Goal: Information Seeking & Learning: Learn about a topic

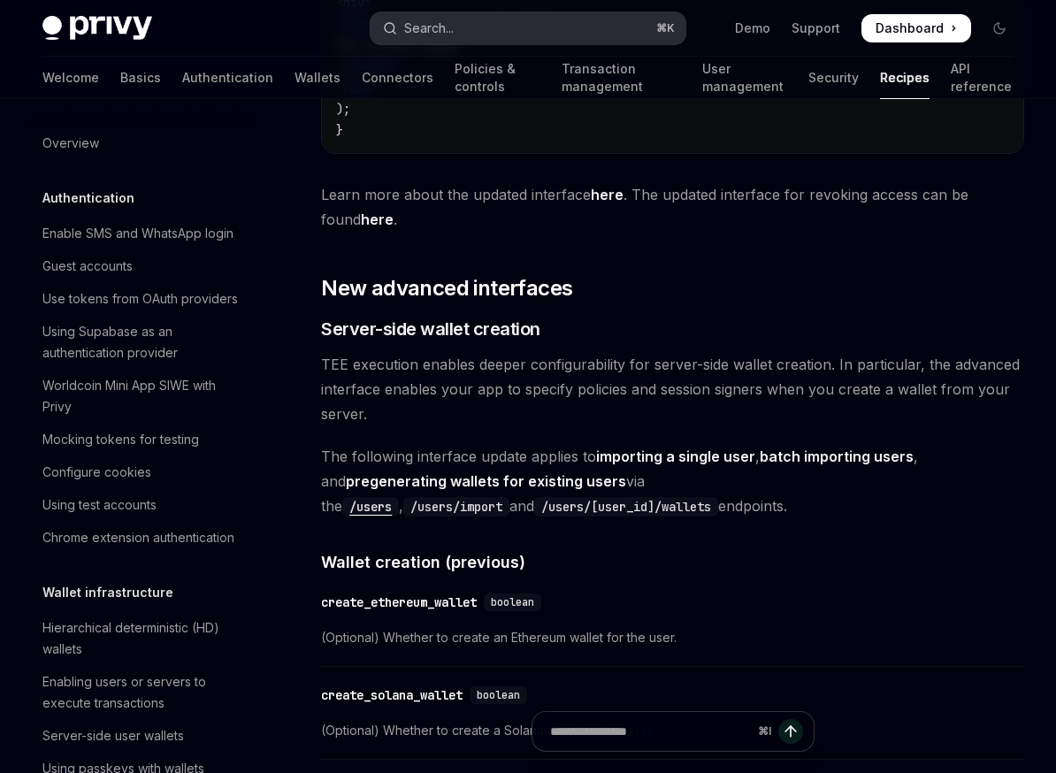
click at [449, 35] on div "Search..." at bounding box center [429, 28] width 50 height 21
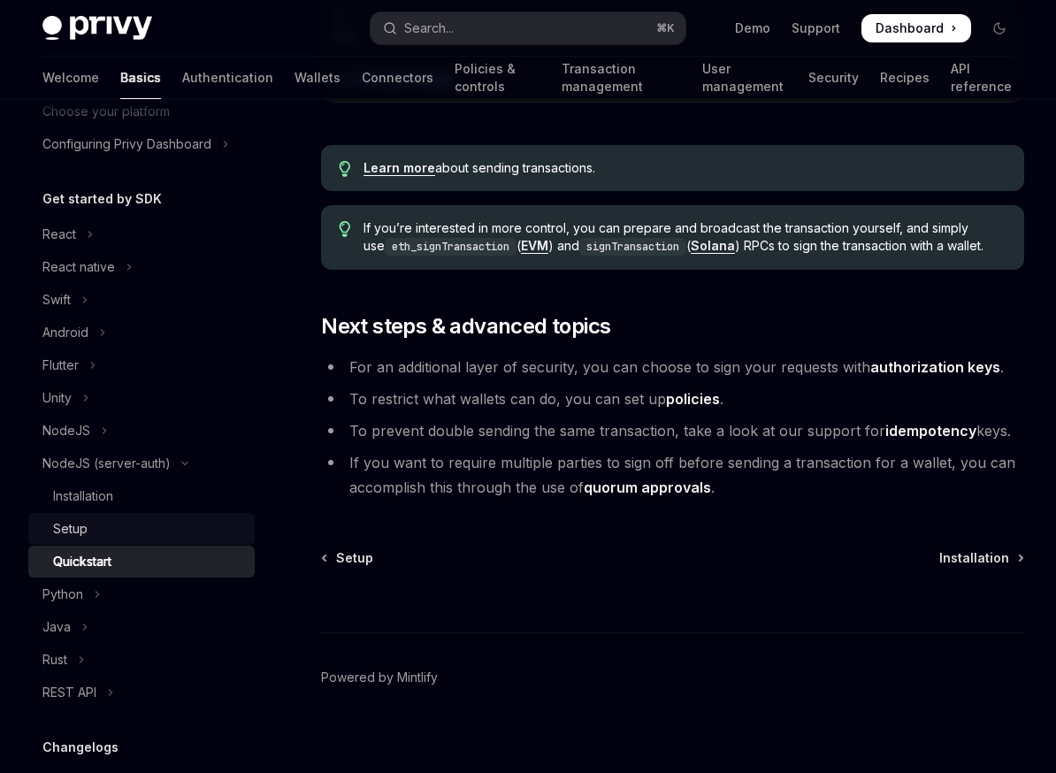
scroll to position [168, 0]
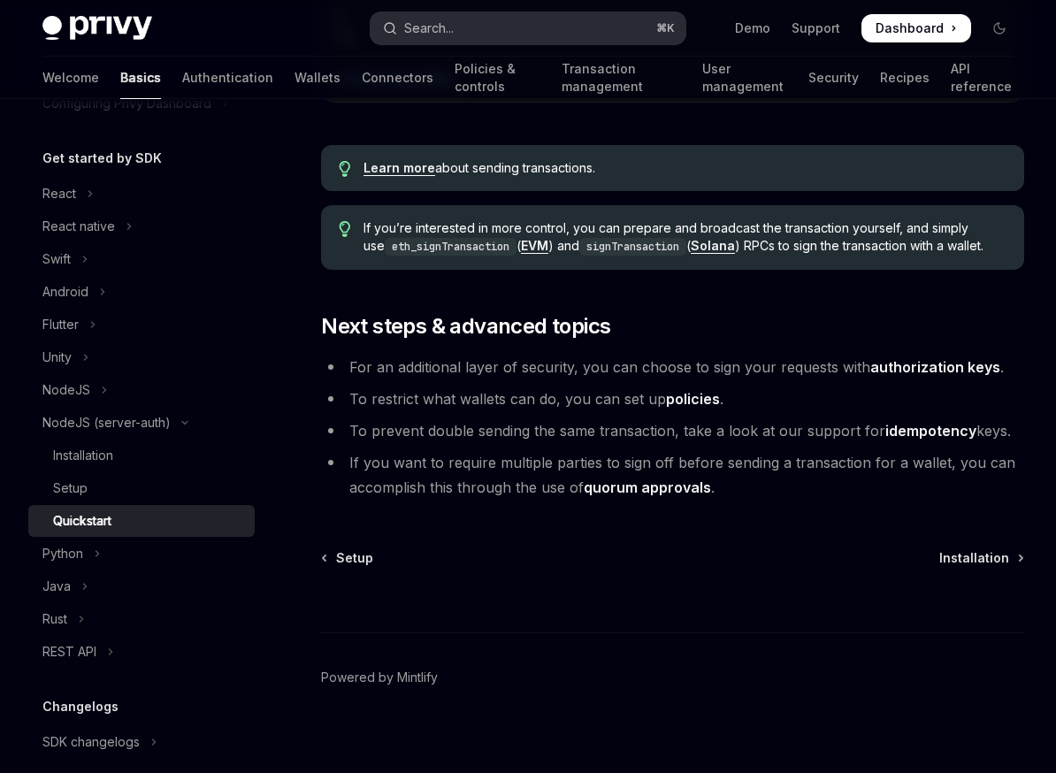
click at [402, 36] on div "Search..." at bounding box center [418, 28] width 71 height 21
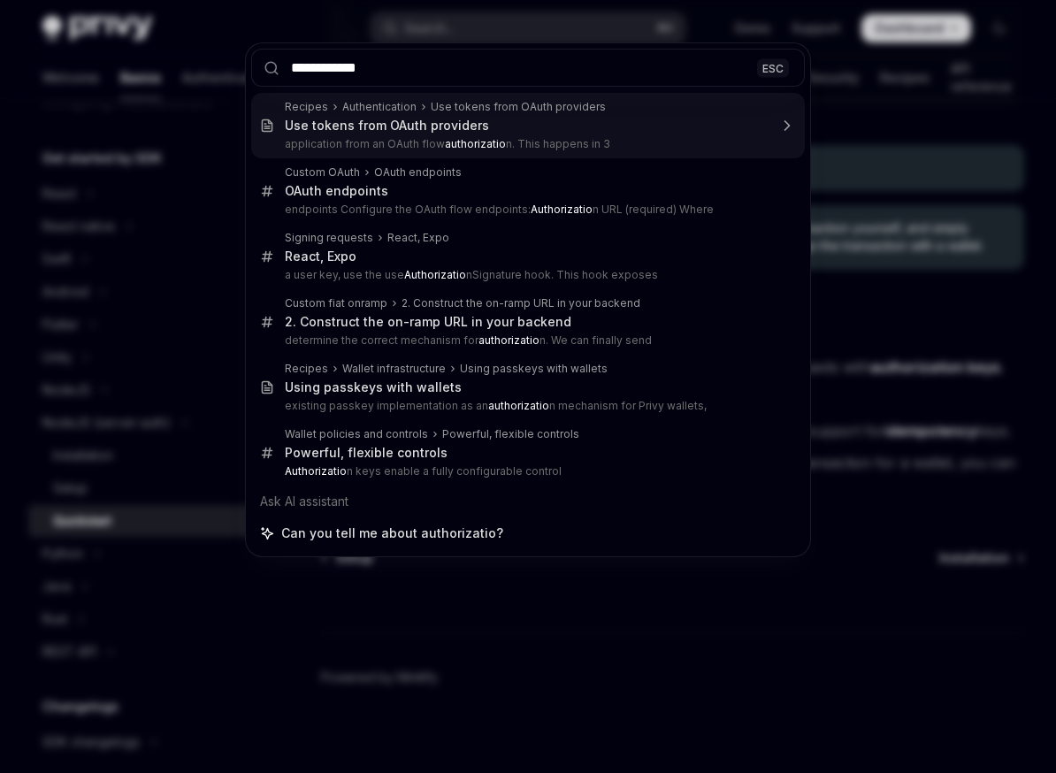
type input "**********"
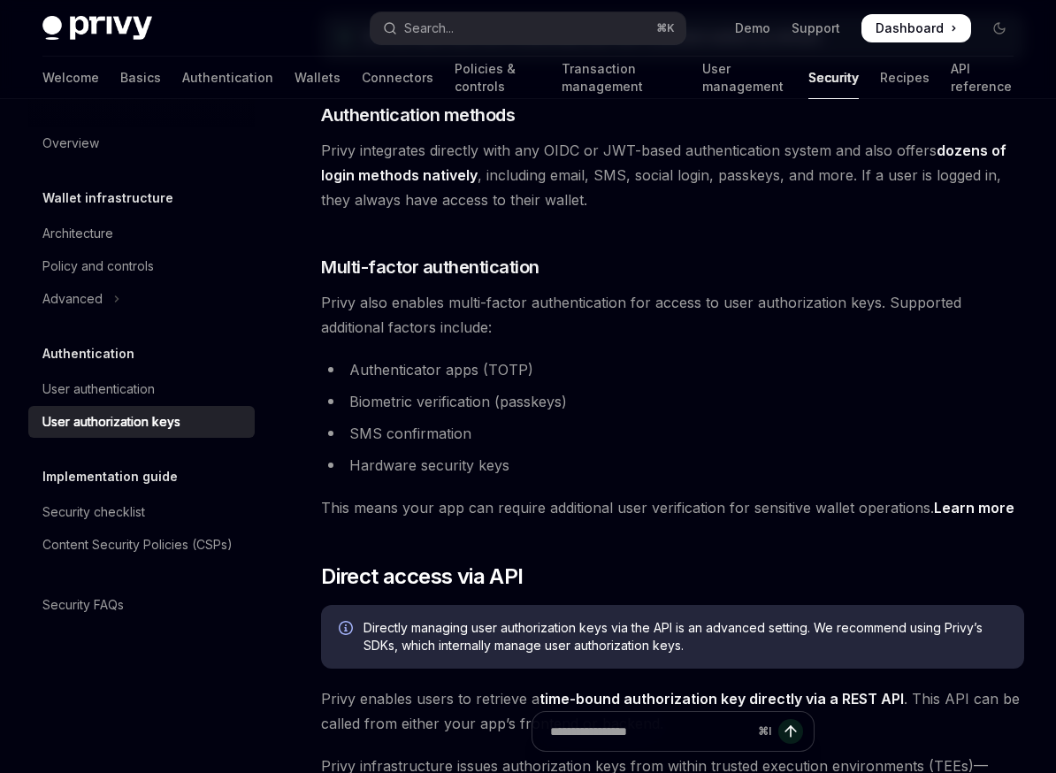
click at [664, 433] on li "SMS confirmation" at bounding box center [672, 433] width 703 height 25
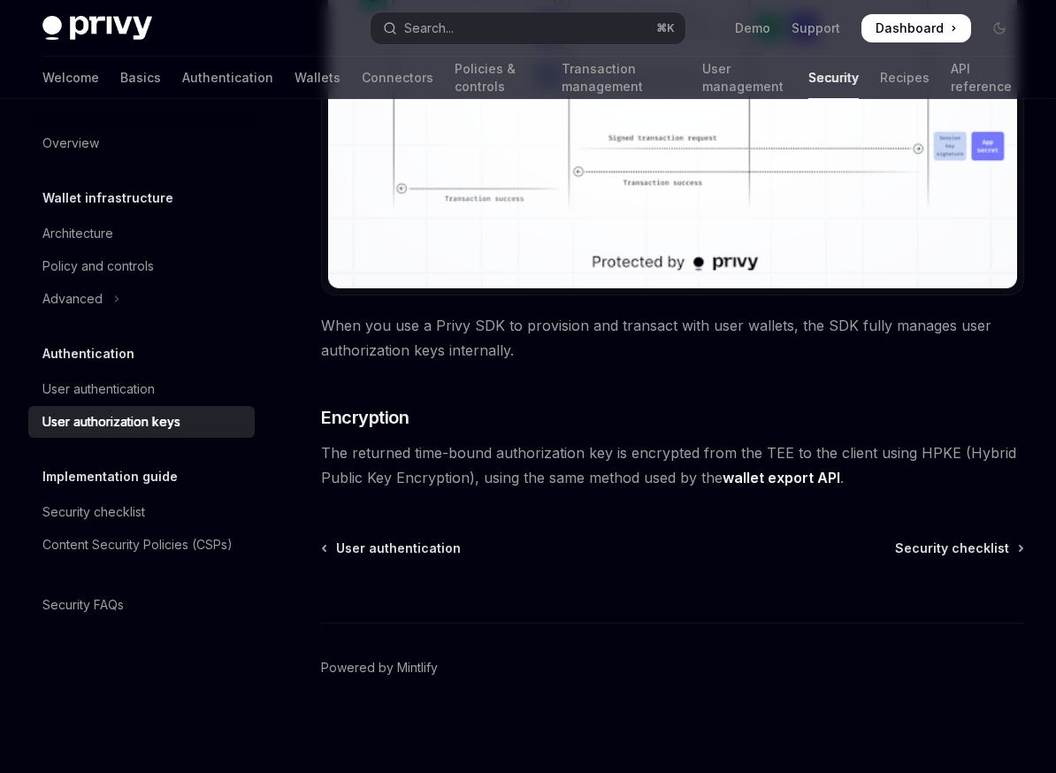
scroll to position [1594, 0]
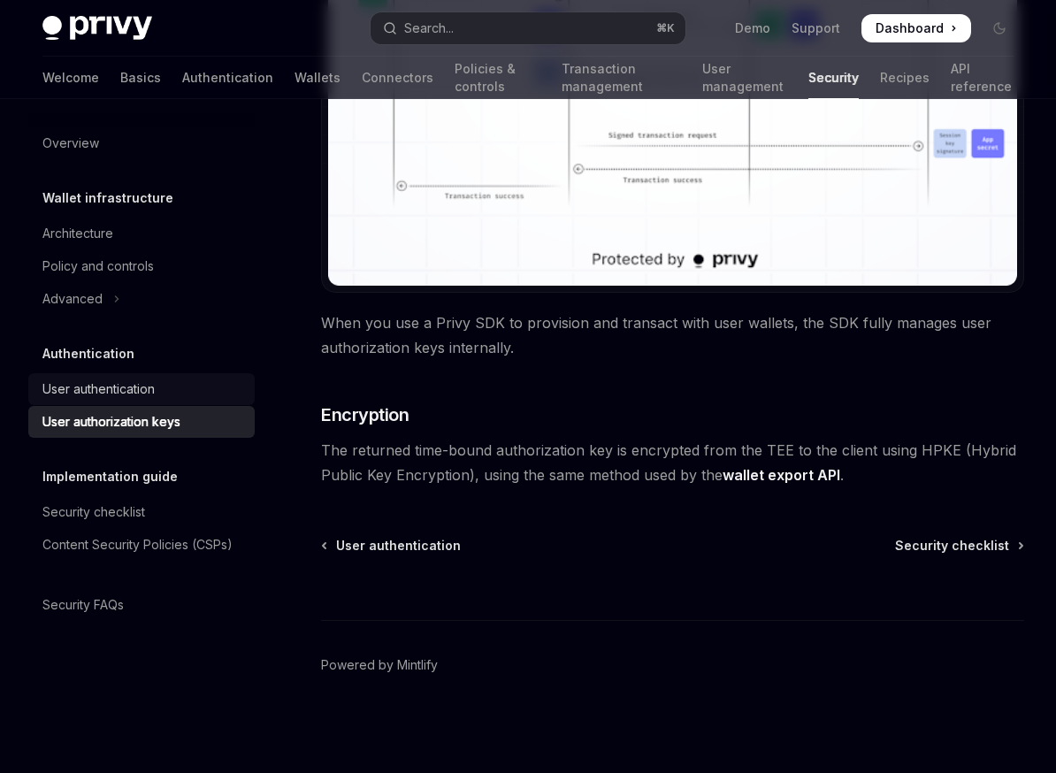
click at [127, 389] on div "User authentication" at bounding box center [98, 389] width 112 height 21
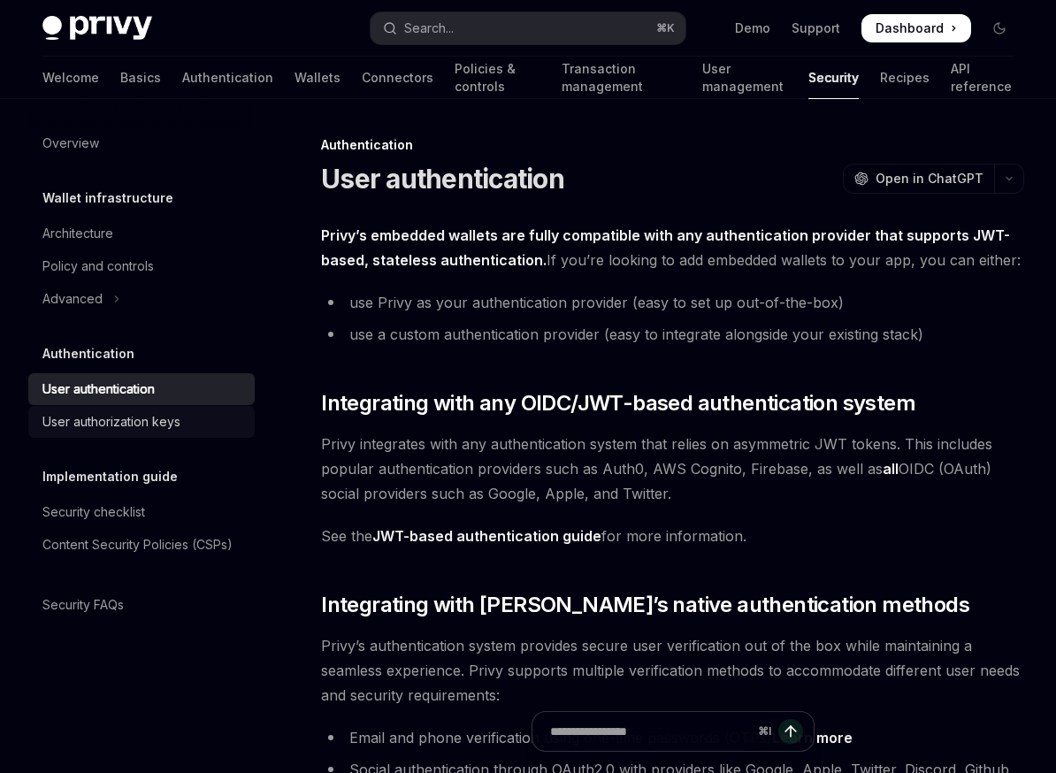
click at [144, 434] on link "User authorization keys" at bounding box center [141, 422] width 226 height 32
type textarea "*"
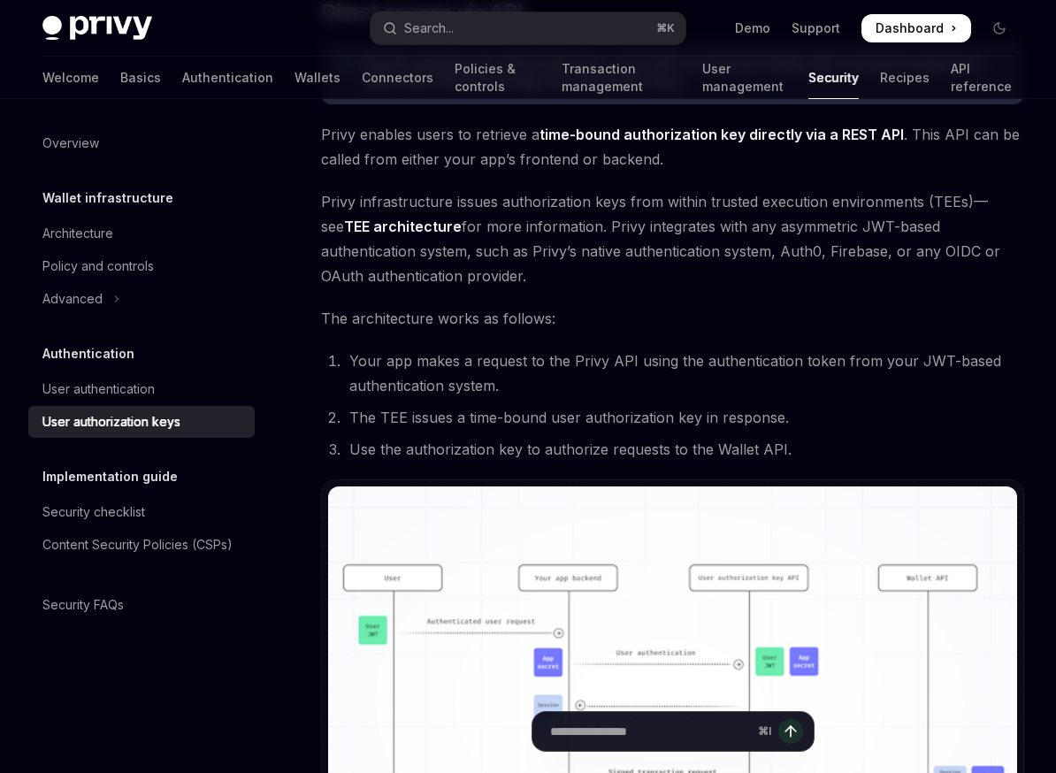
scroll to position [958, 0]
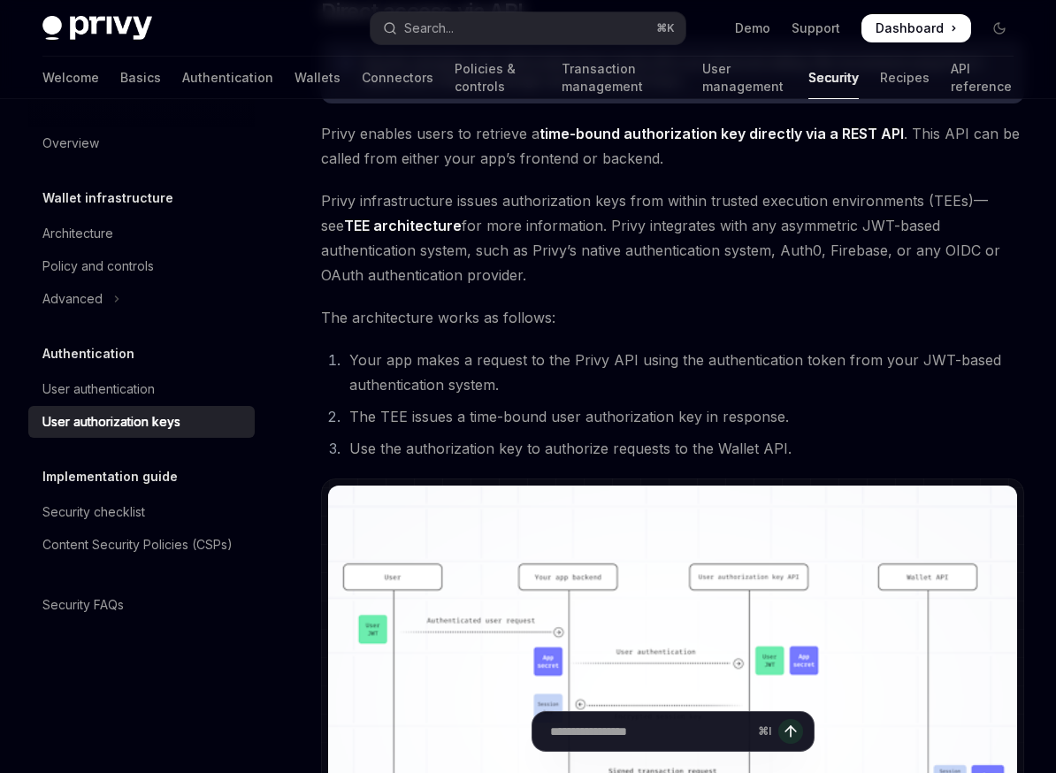
click at [414, 231] on link "TEE architecture" at bounding box center [403, 226] width 118 height 19
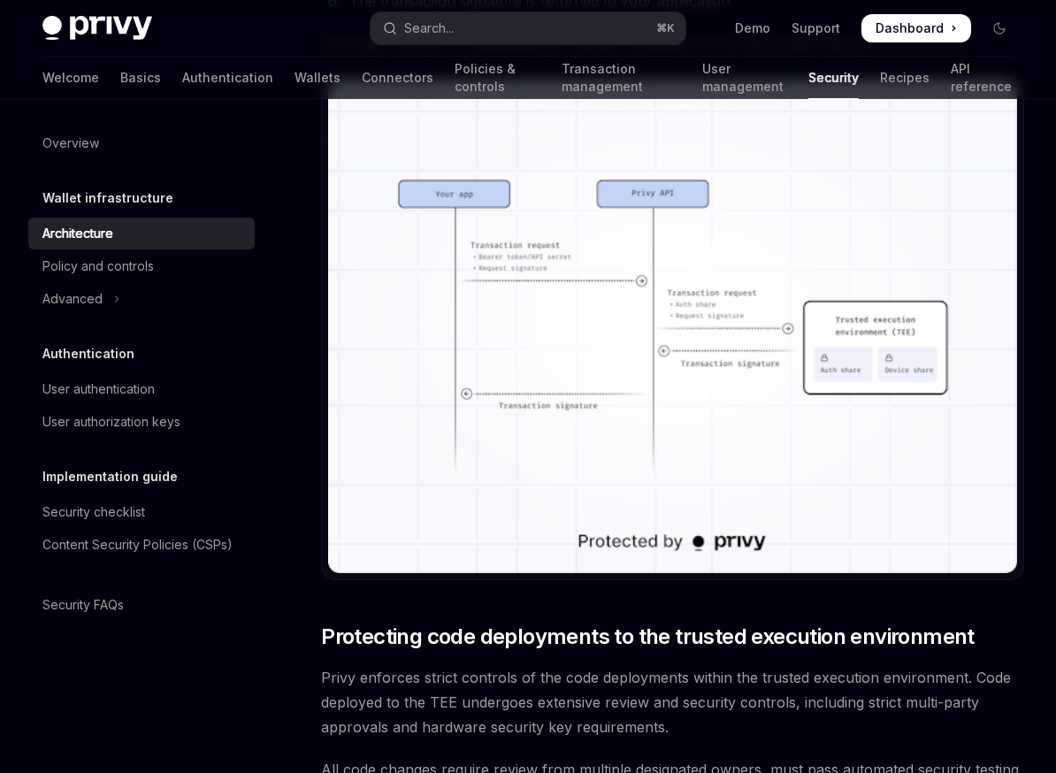
scroll to position [3547, 0]
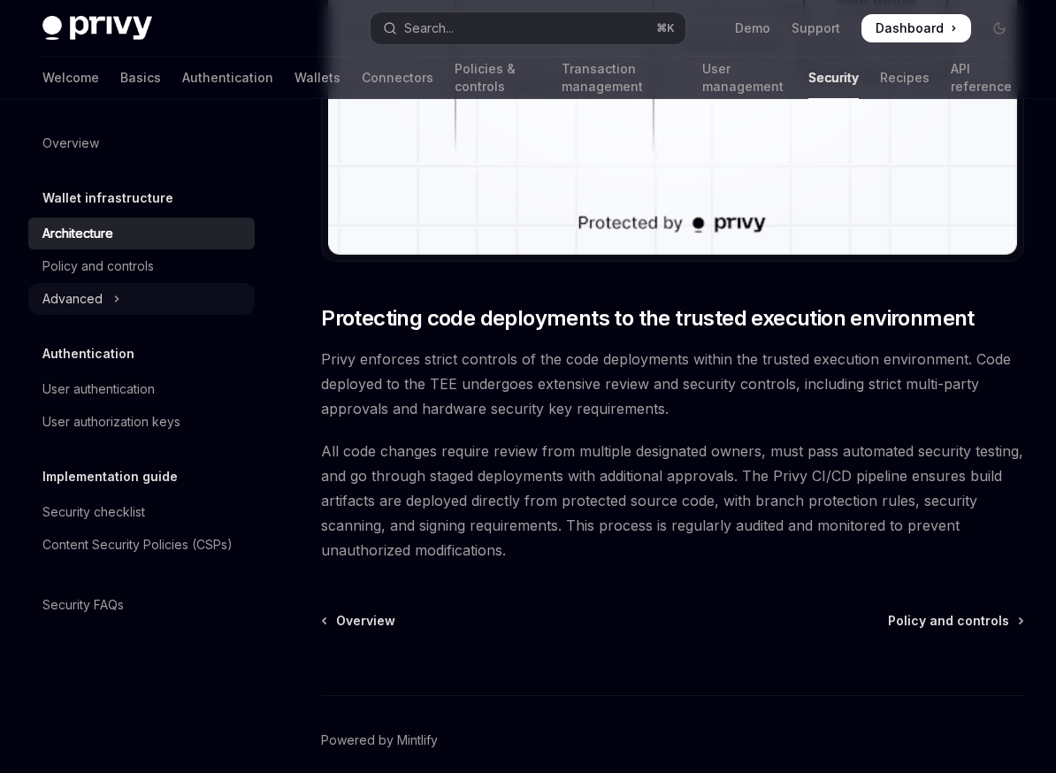
click at [113, 295] on icon "Toggle Advanced section" at bounding box center [116, 298] width 7 height 21
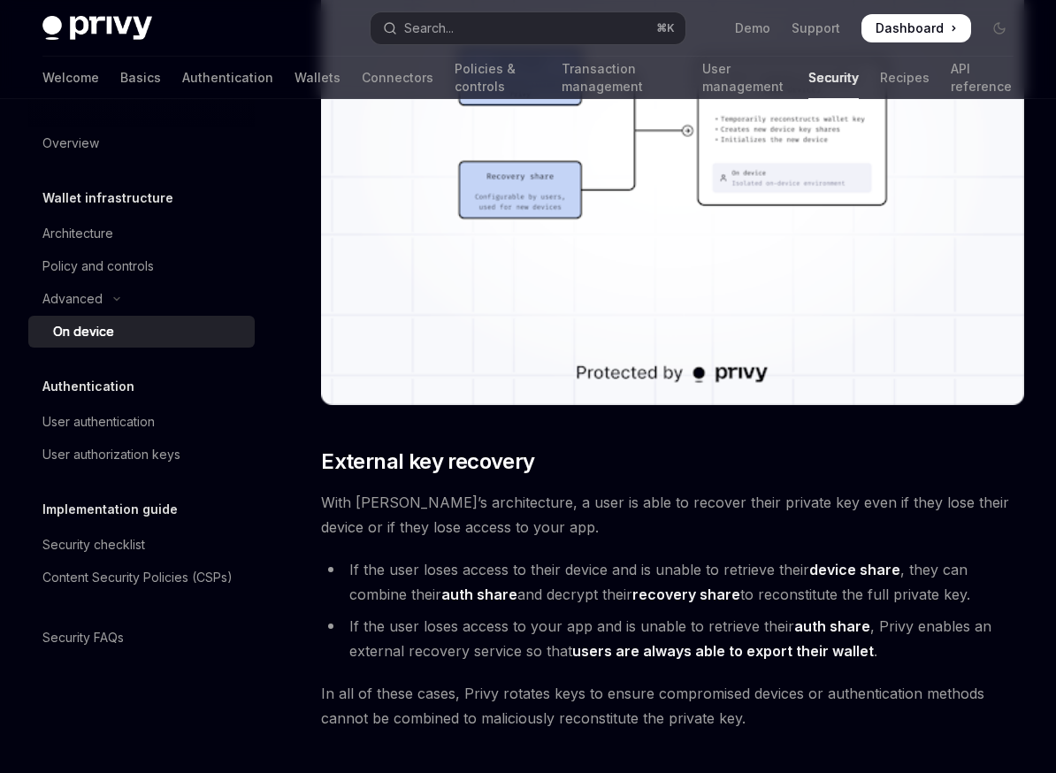
scroll to position [4852, 0]
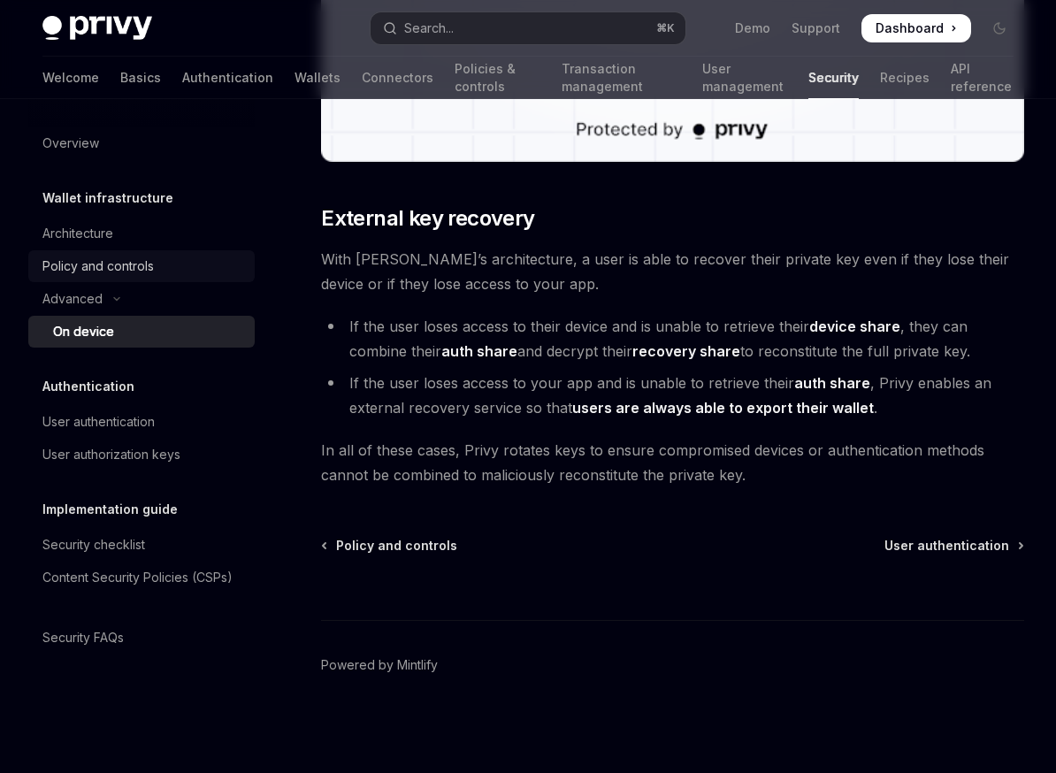
click at [124, 270] on div "Policy and controls" at bounding box center [97, 266] width 111 height 21
type textarea "*"
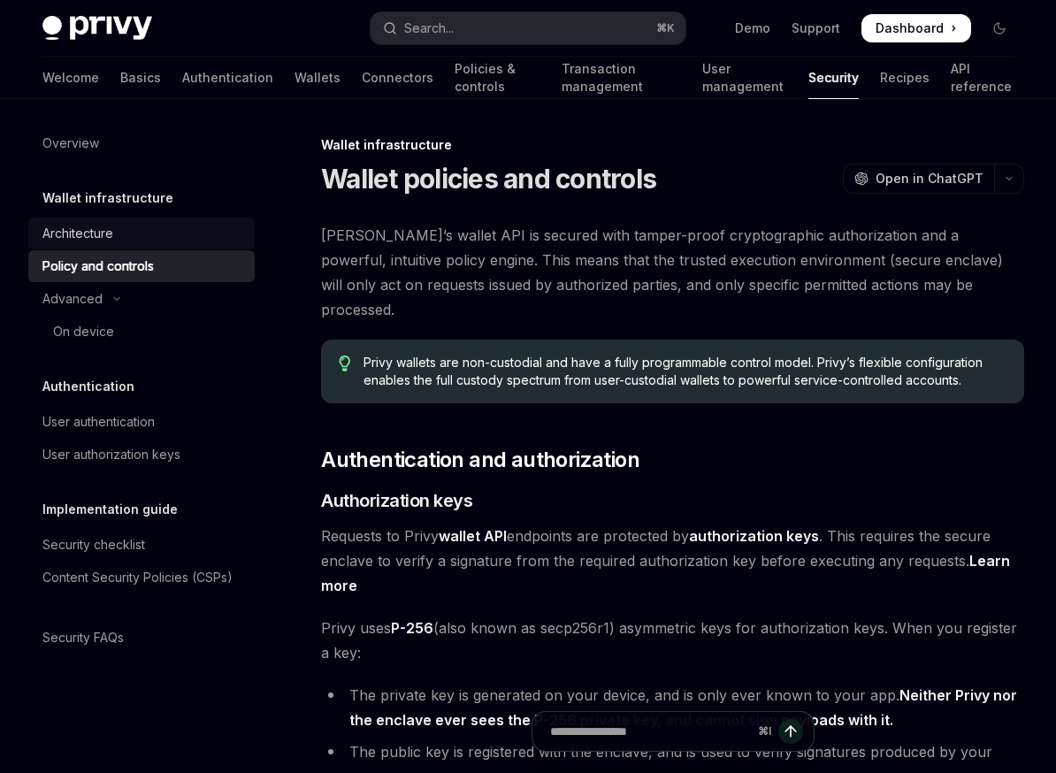
click at [110, 239] on div "Architecture" at bounding box center [77, 233] width 71 height 21
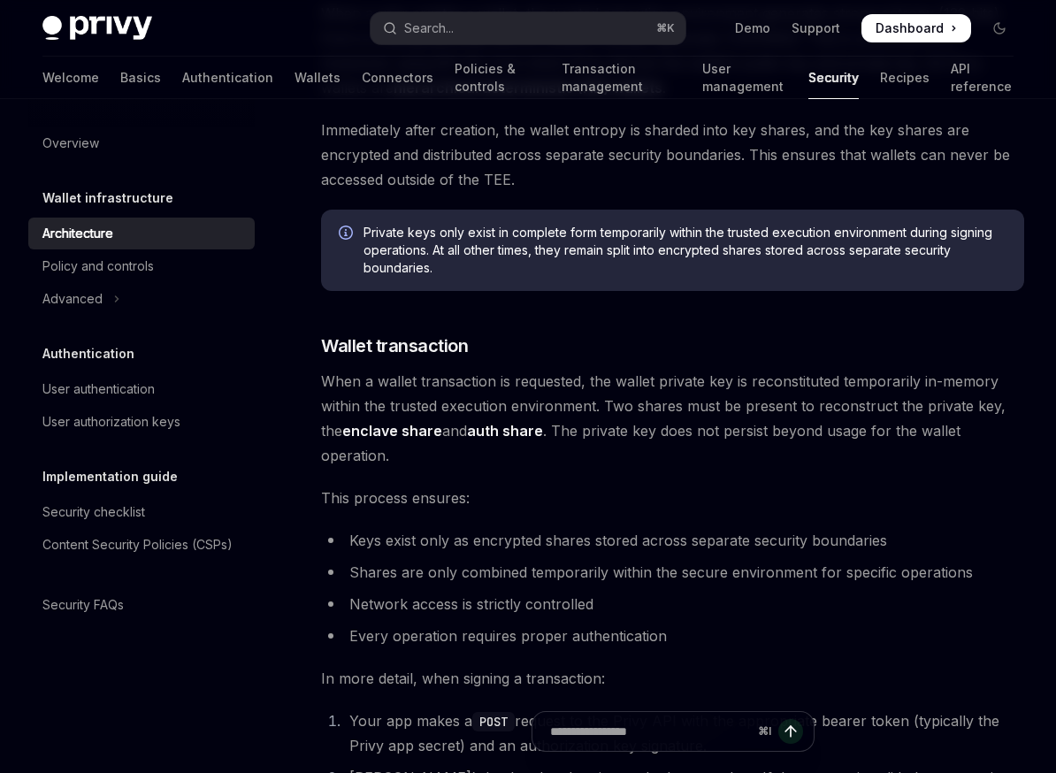
scroll to position [2559, 0]
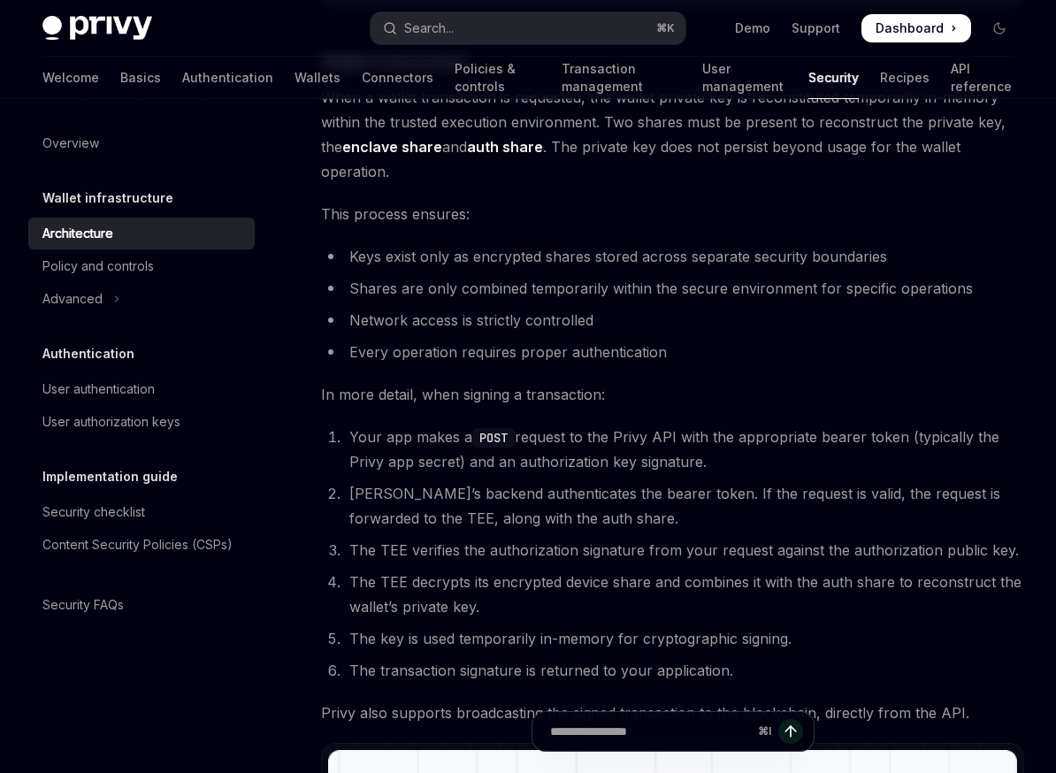
click at [97, 372] on div "Authentication User authentication User authorization keys" at bounding box center [141, 390] width 226 height 95
click at [101, 390] on div "User authentication" at bounding box center [98, 389] width 112 height 21
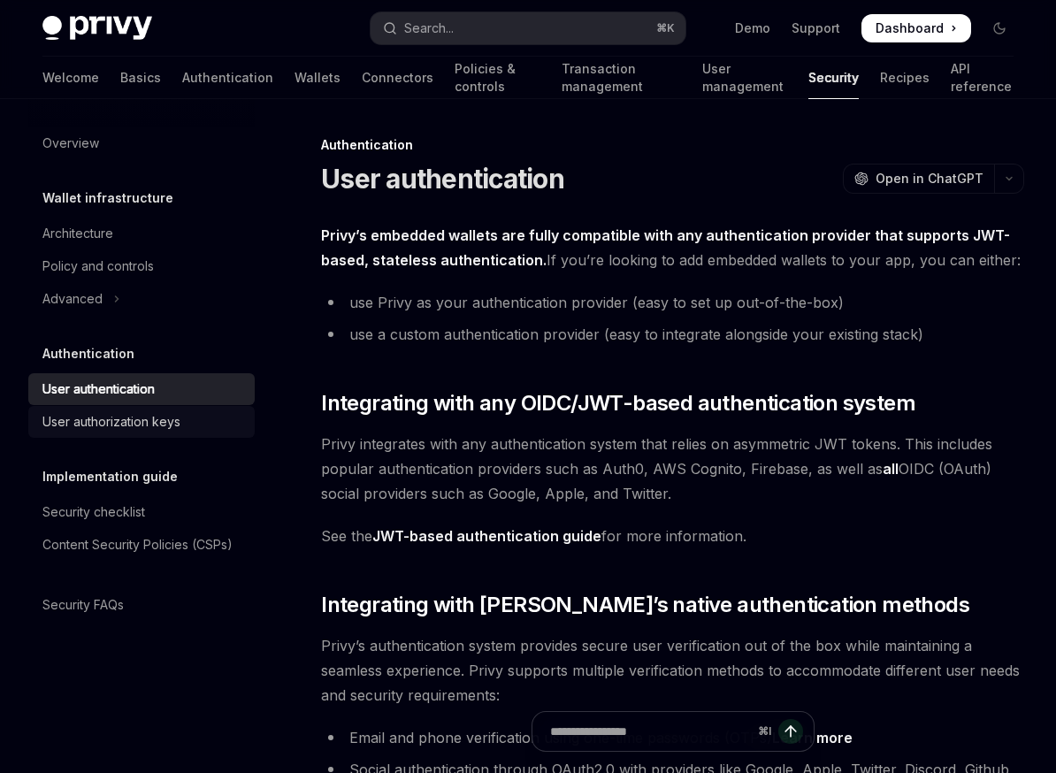
click at [196, 418] on div "User authorization keys" at bounding box center [143, 421] width 202 height 21
type textarea "*"
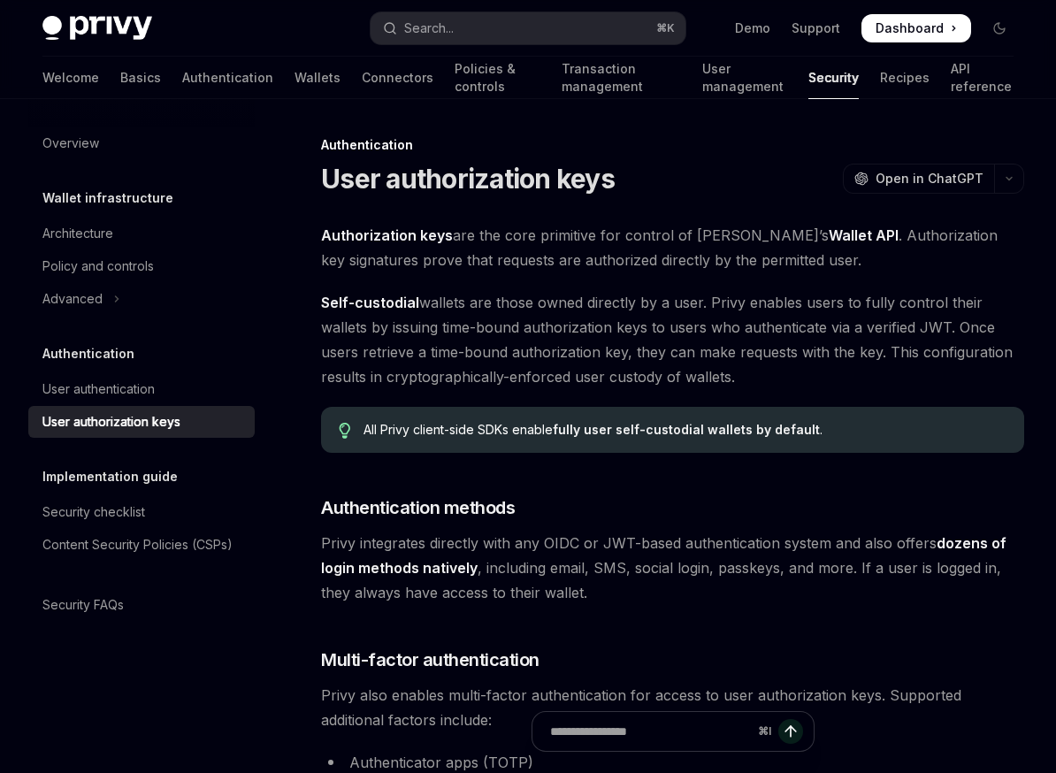
click at [578, 537] on span "Privy integrates directly with any OIDC or JWT-based authentication system and …" at bounding box center [672, 568] width 703 height 74
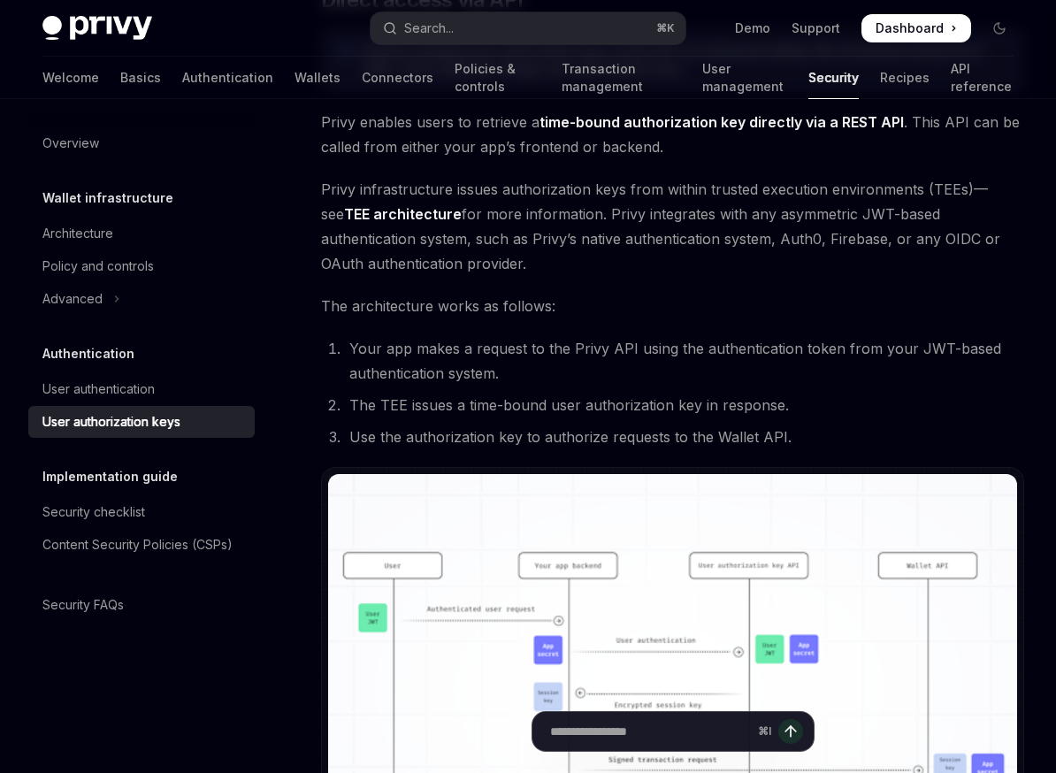
scroll to position [973, 0]
